Goal: Transaction & Acquisition: Book appointment/travel/reservation

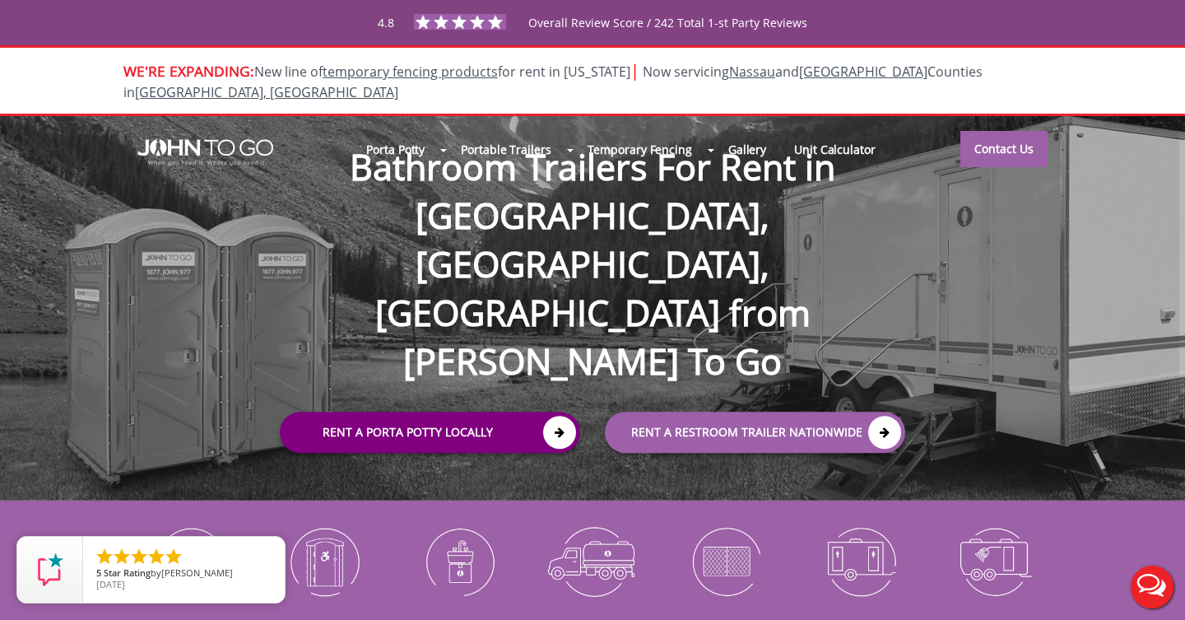
click at [506, 412] on link "Rent a Porta Potty Locally" at bounding box center [430, 432] width 300 height 41
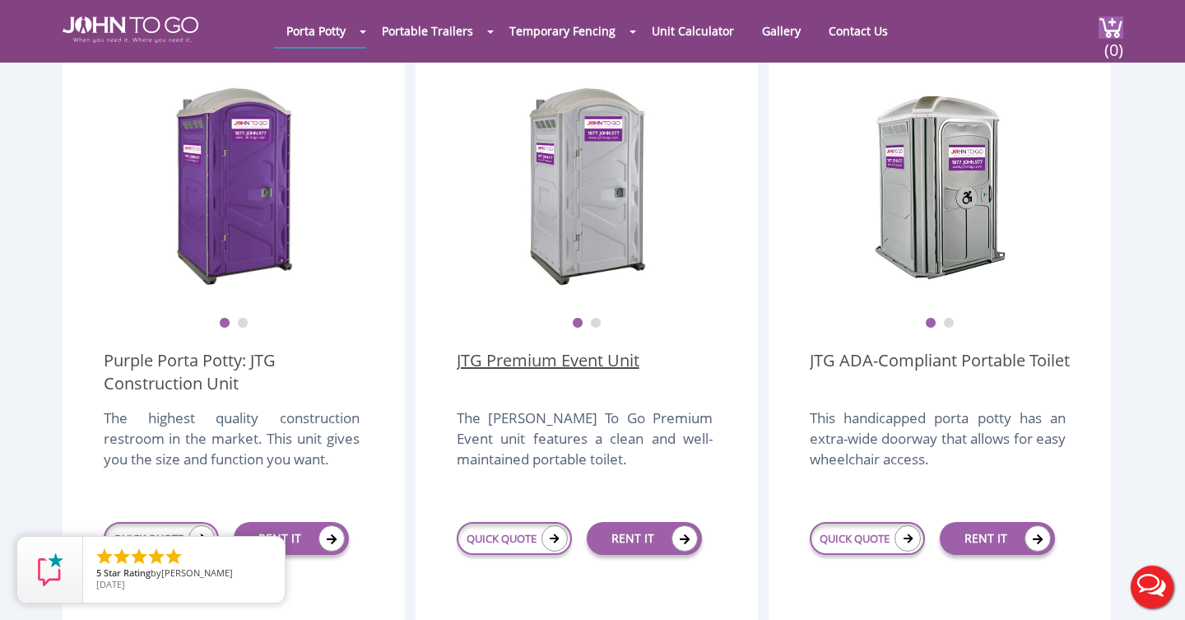
scroll to position [485, 0]
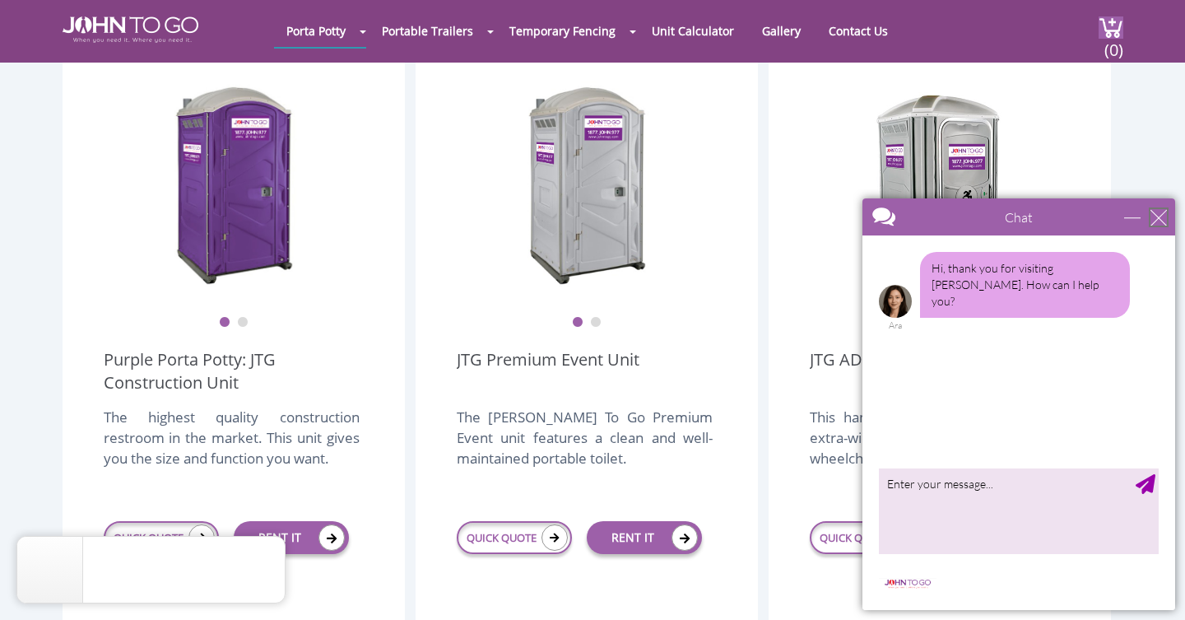
click at [1161, 215] on div "close" at bounding box center [1158, 217] width 16 height 16
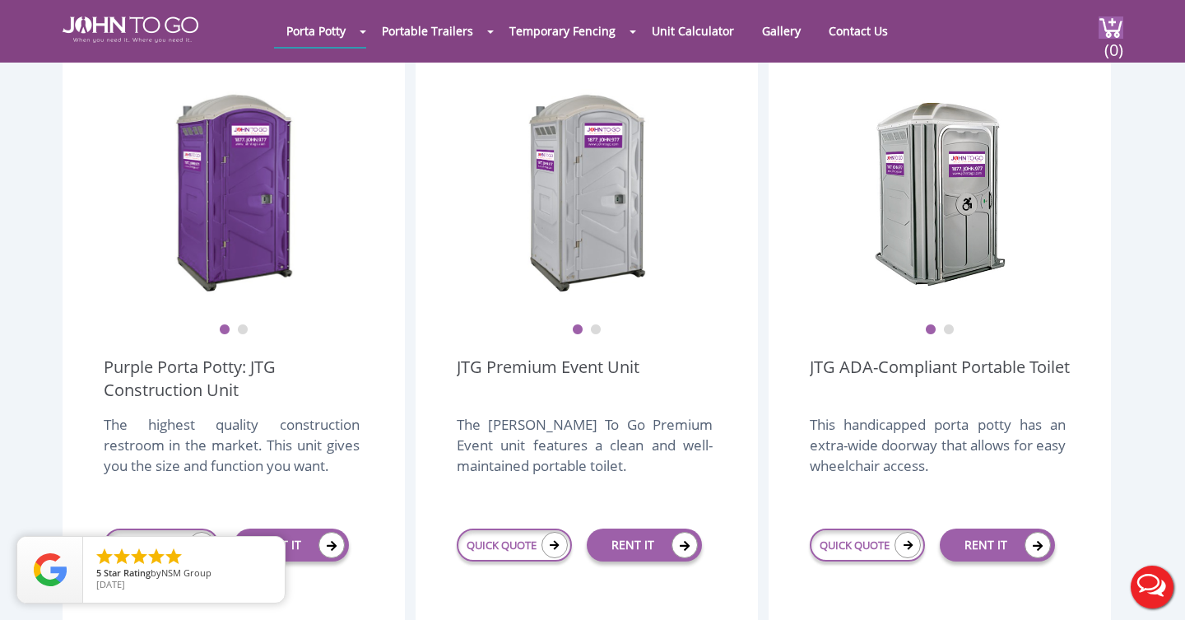
scroll to position [480, 0]
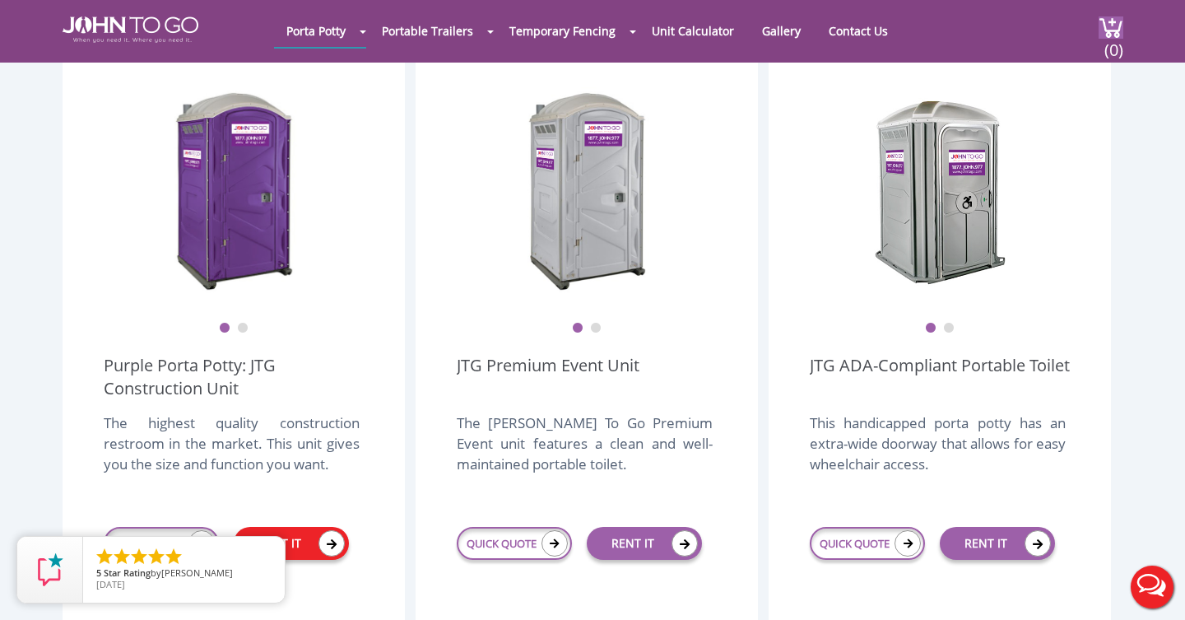
click at [276, 527] on link "RENT IT" at bounding box center [291, 543] width 115 height 33
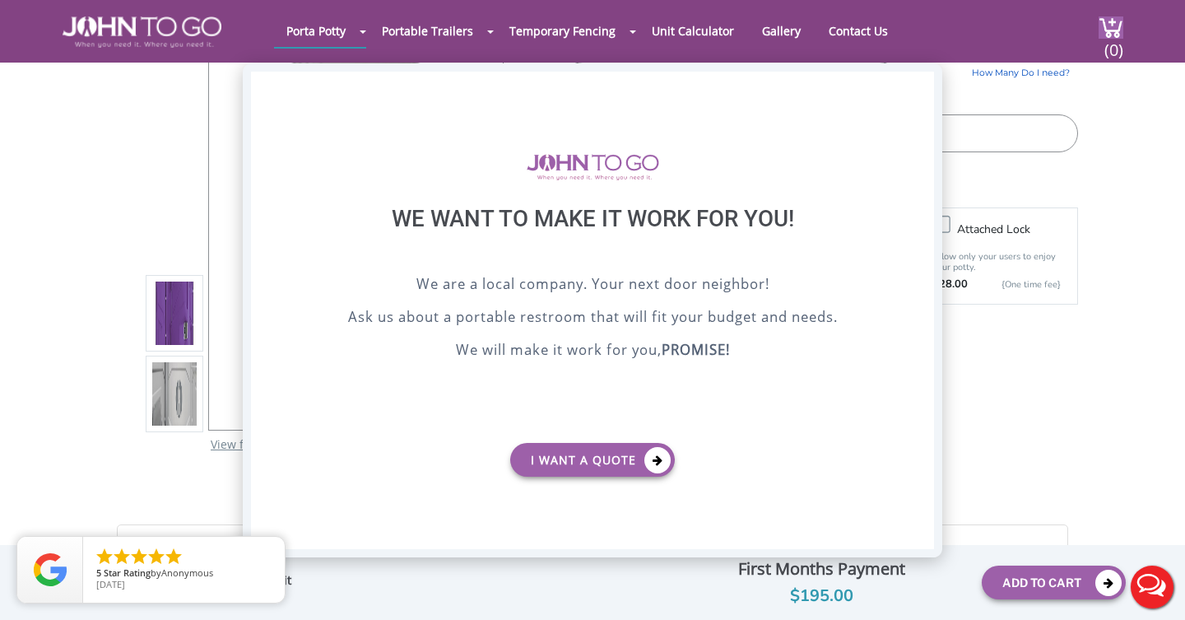
click at [914, 85] on div "X" at bounding box center [921, 86] width 26 height 28
